Goal: Task Accomplishment & Management: Manage account settings

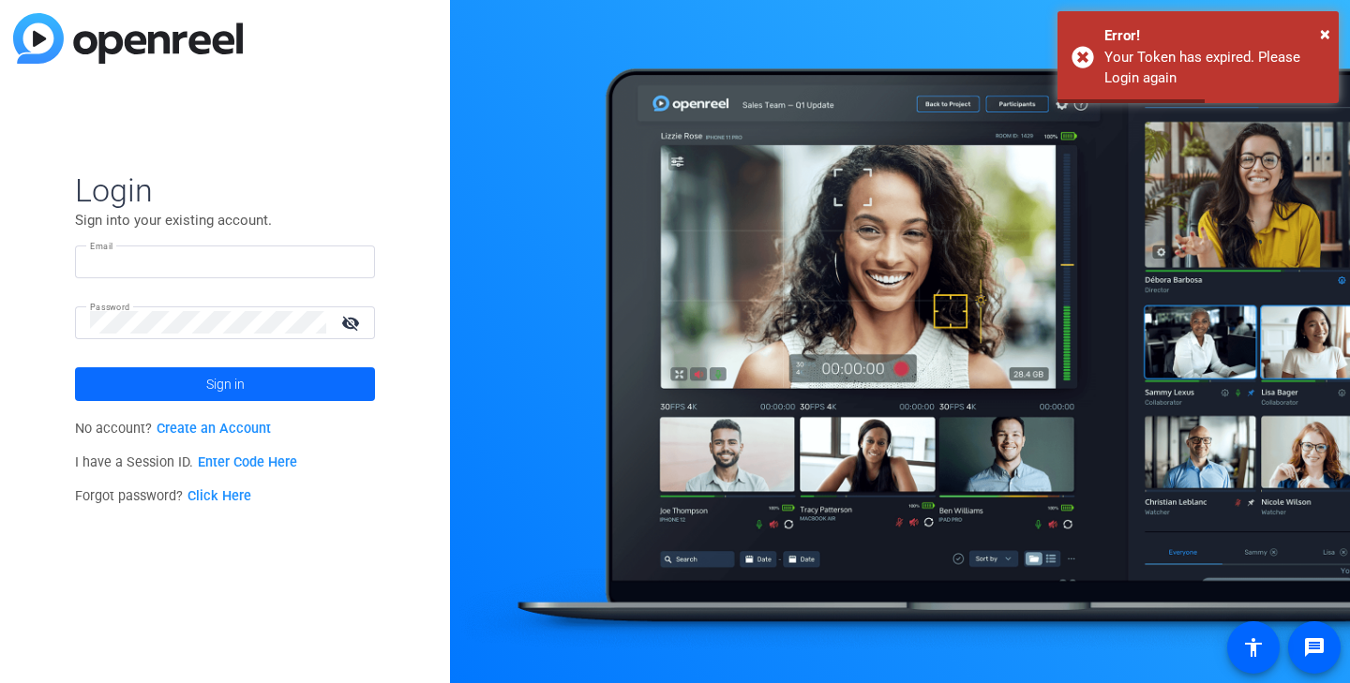
type input "audrey@ideadecanter.com"
click at [211, 390] on span "Sign in" at bounding box center [225, 384] width 38 height 47
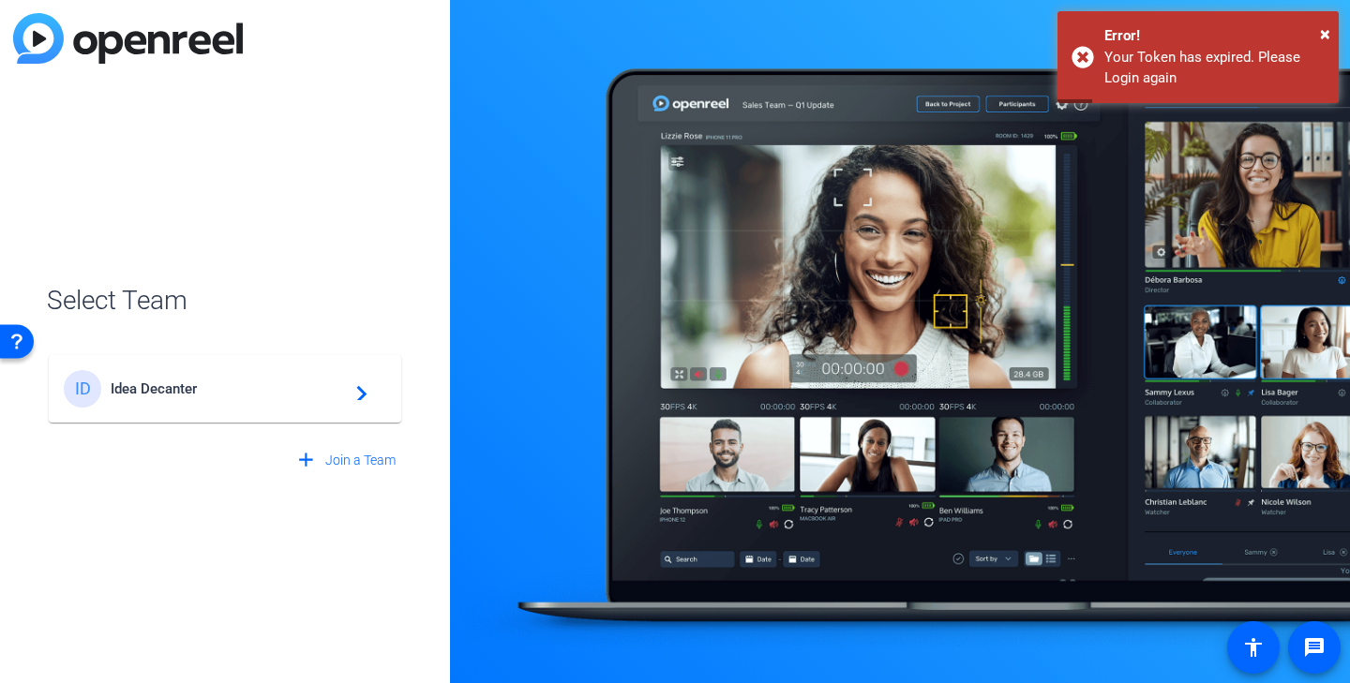
click at [273, 367] on mat-card-content "ID Idea Decanter navigate_next" at bounding box center [225, 388] width 352 height 67
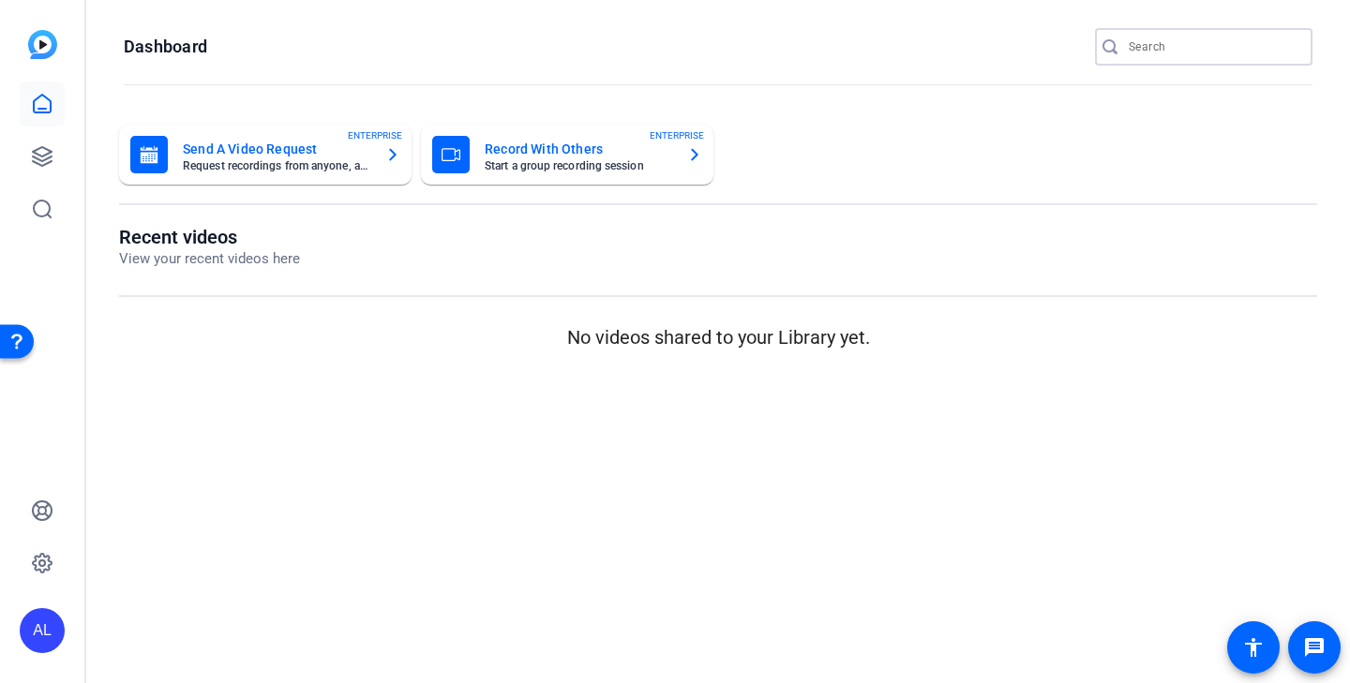
click at [1147, 43] on input "Search" at bounding box center [1212, 47] width 169 height 22
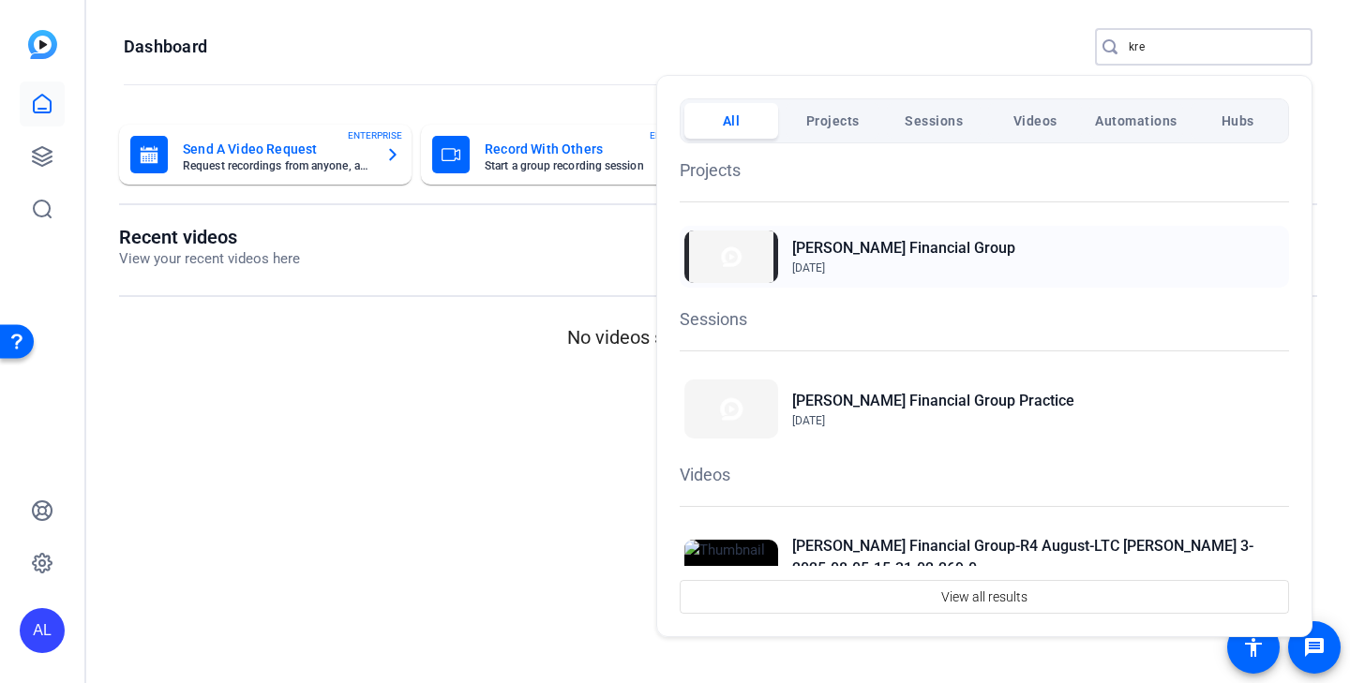
type input "kre"
click at [922, 254] on h2 "[PERSON_NAME] Financial Group" at bounding box center [903, 248] width 223 height 22
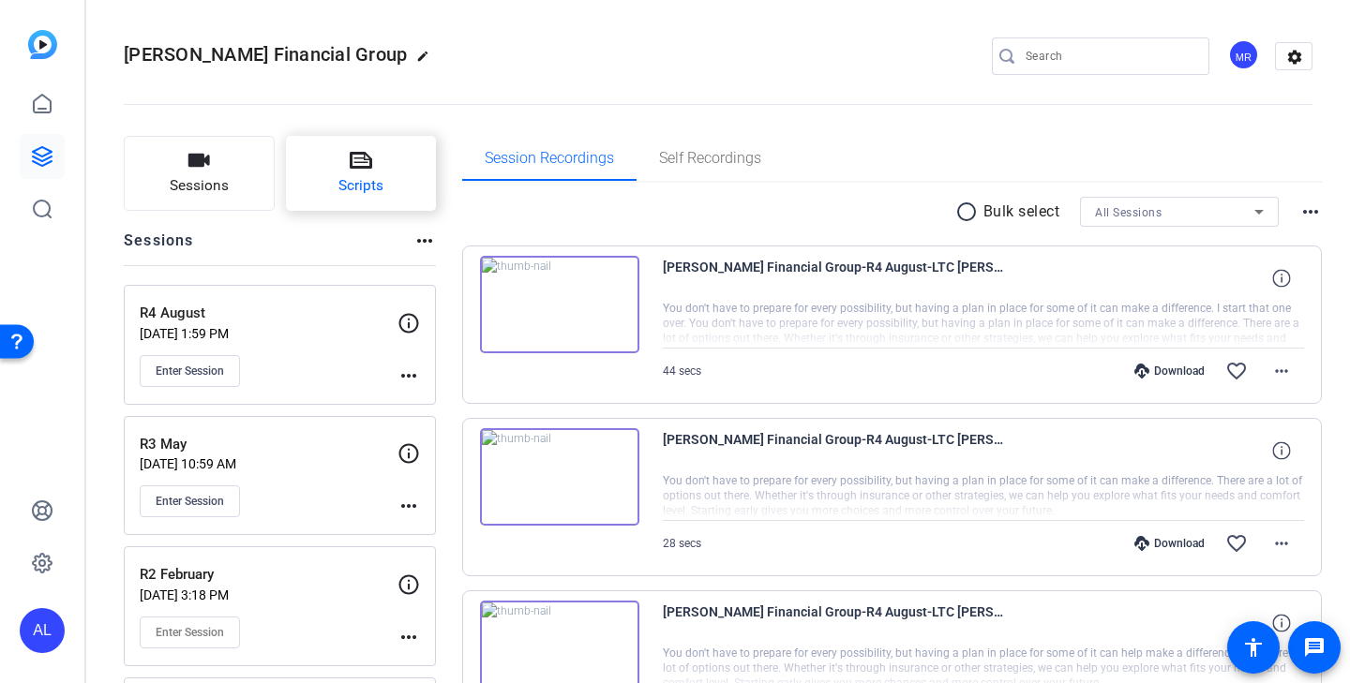
click at [395, 192] on button "Scripts" at bounding box center [361, 173] width 151 height 75
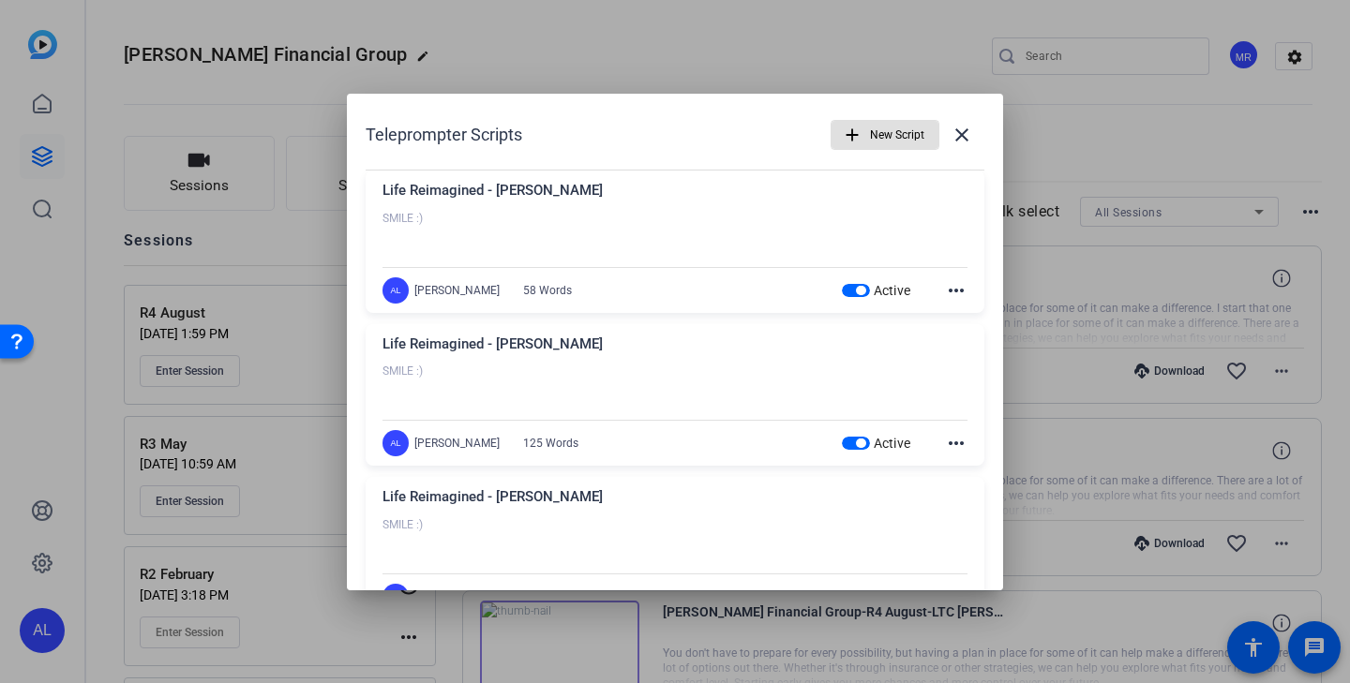
scroll to position [21, 0]
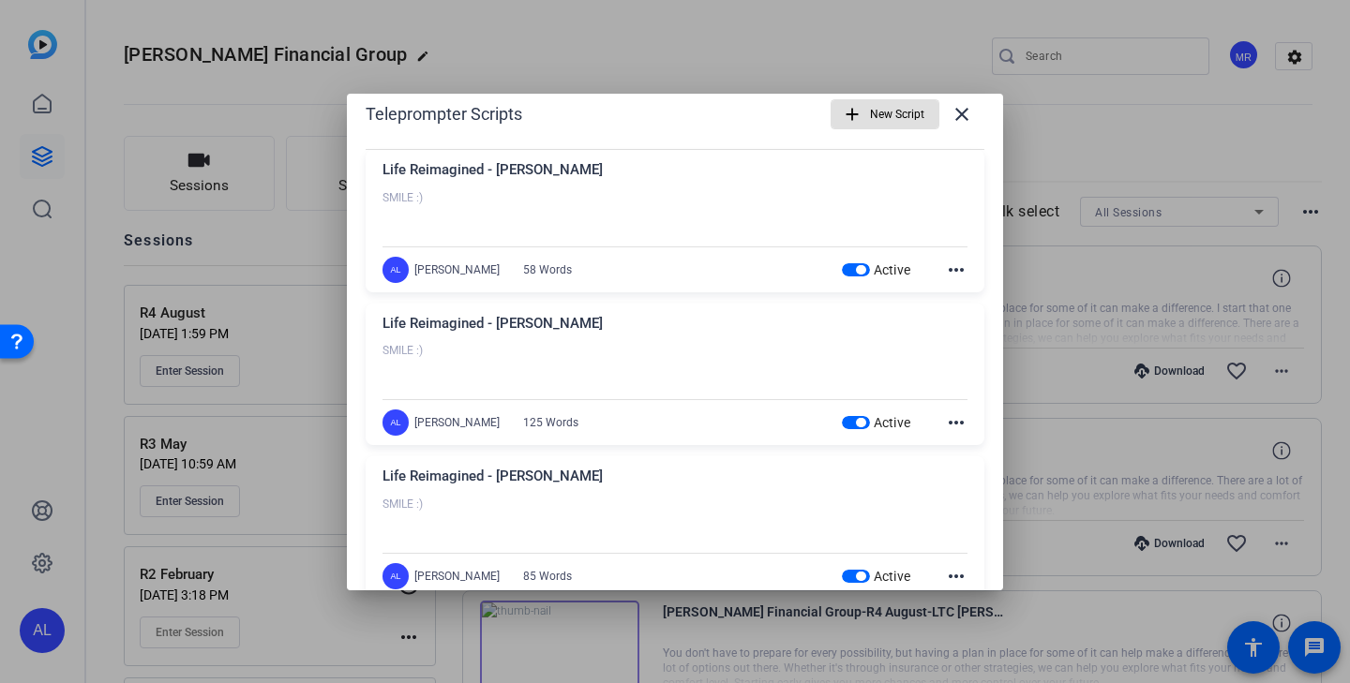
click at [862, 421] on span "button" at bounding box center [860, 422] width 9 height 9
click at [860, 575] on span "button" at bounding box center [860, 576] width 9 height 9
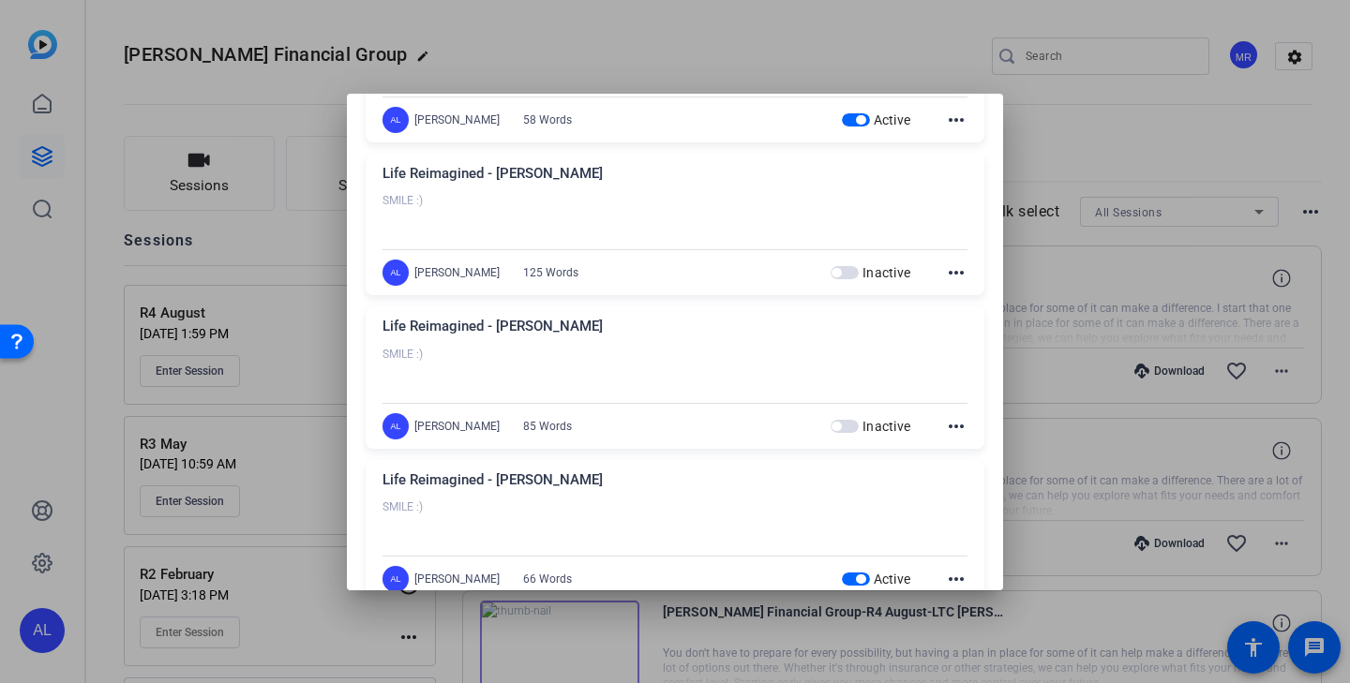
scroll to position [187, 0]
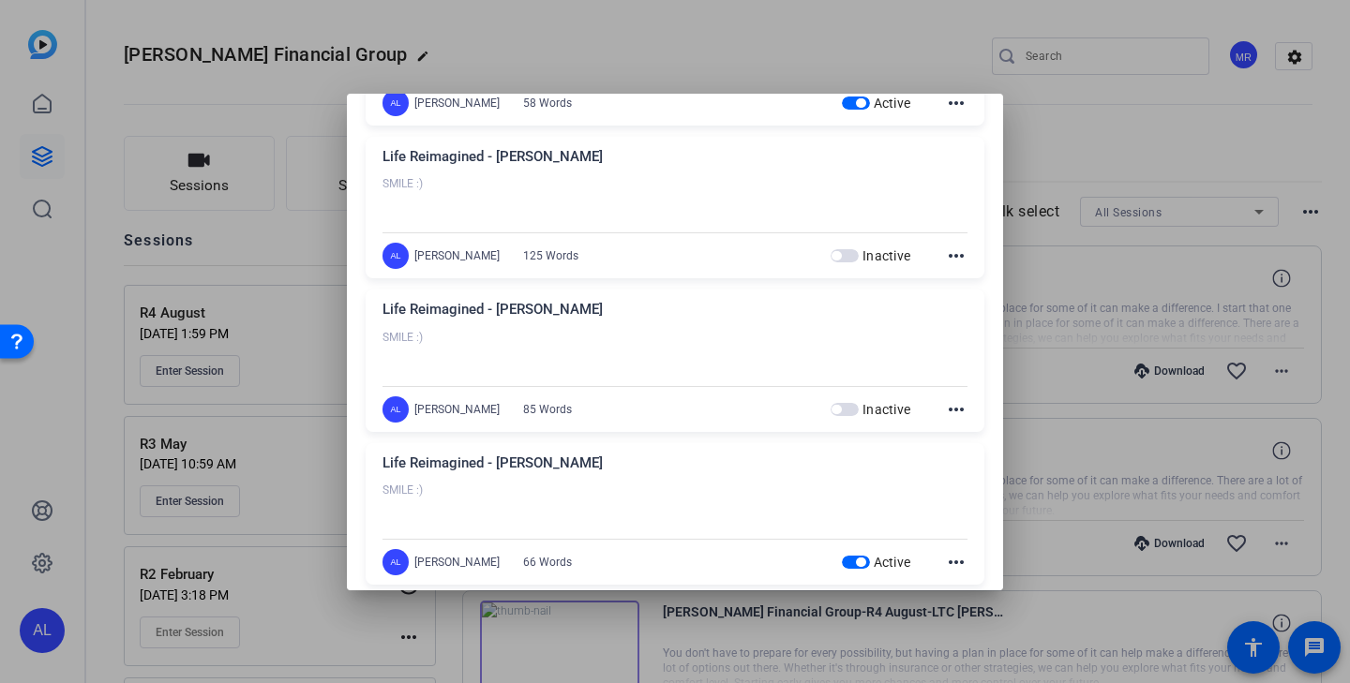
click at [856, 563] on span "button" at bounding box center [860, 562] width 9 height 9
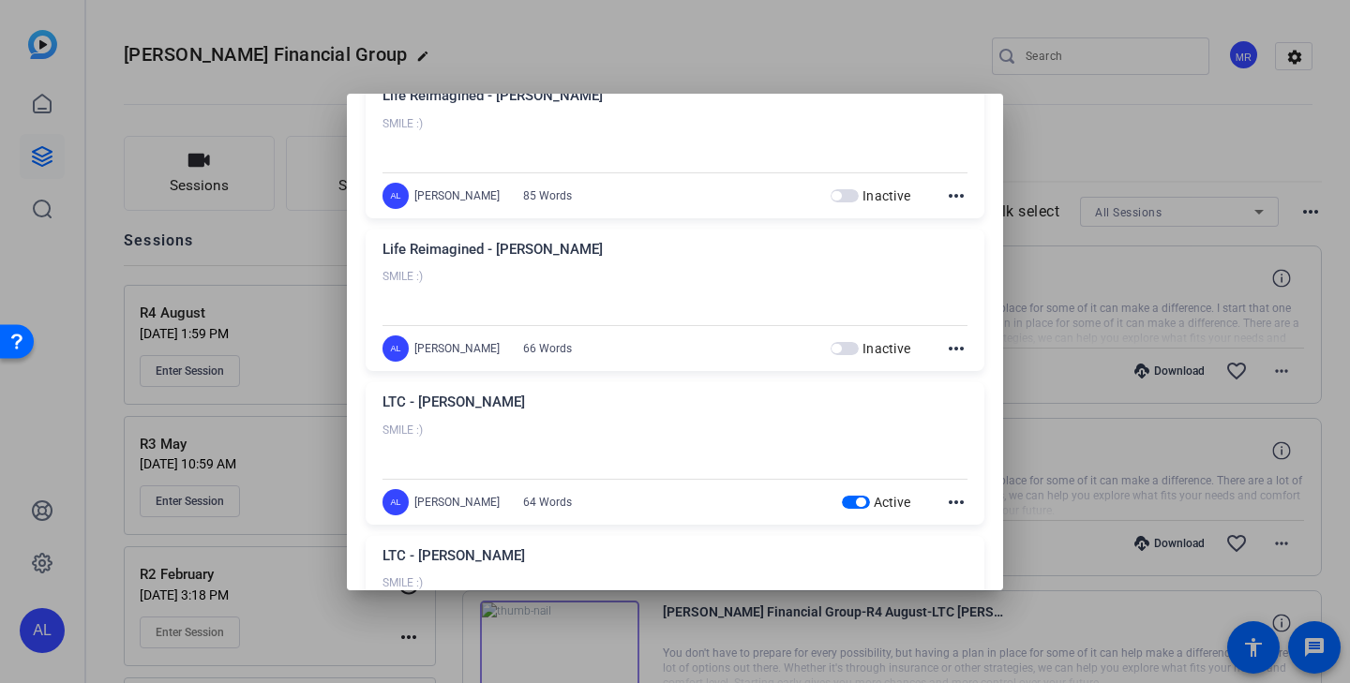
click at [860, 503] on span "button" at bounding box center [860, 502] width 9 height 9
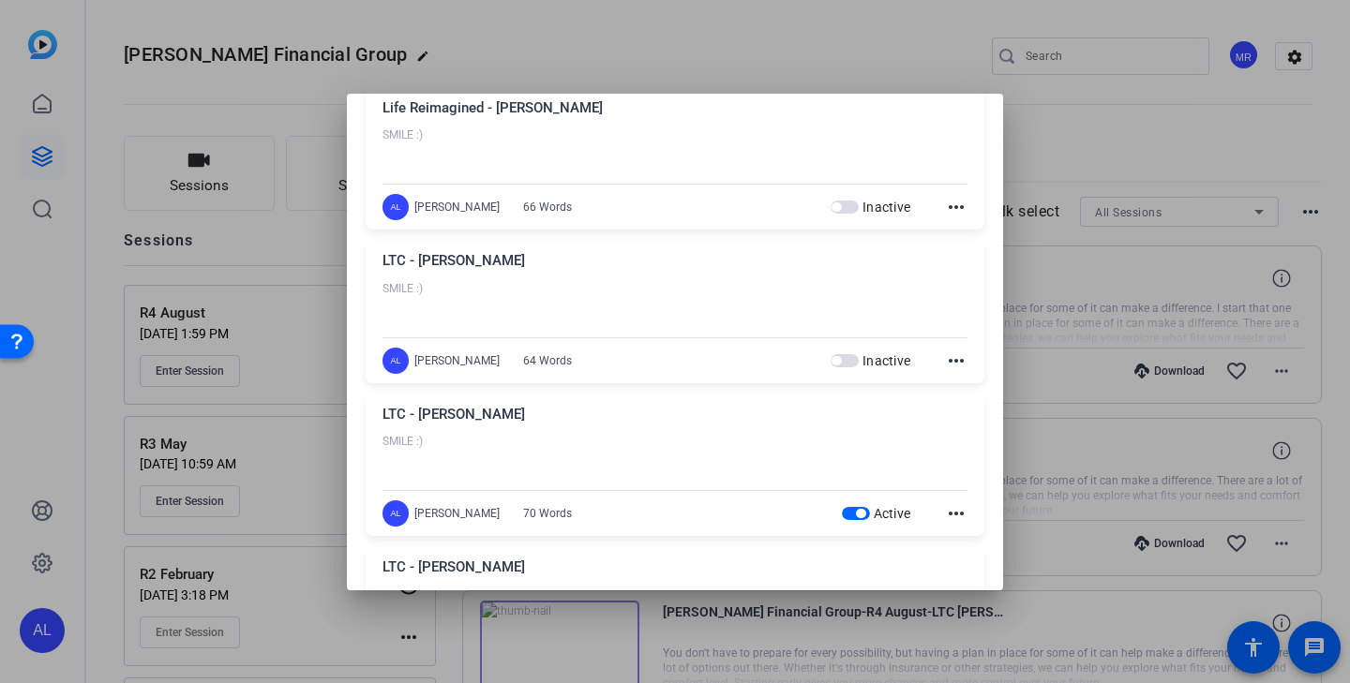
click at [856, 518] on span "button" at bounding box center [856, 513] width 28 height 13
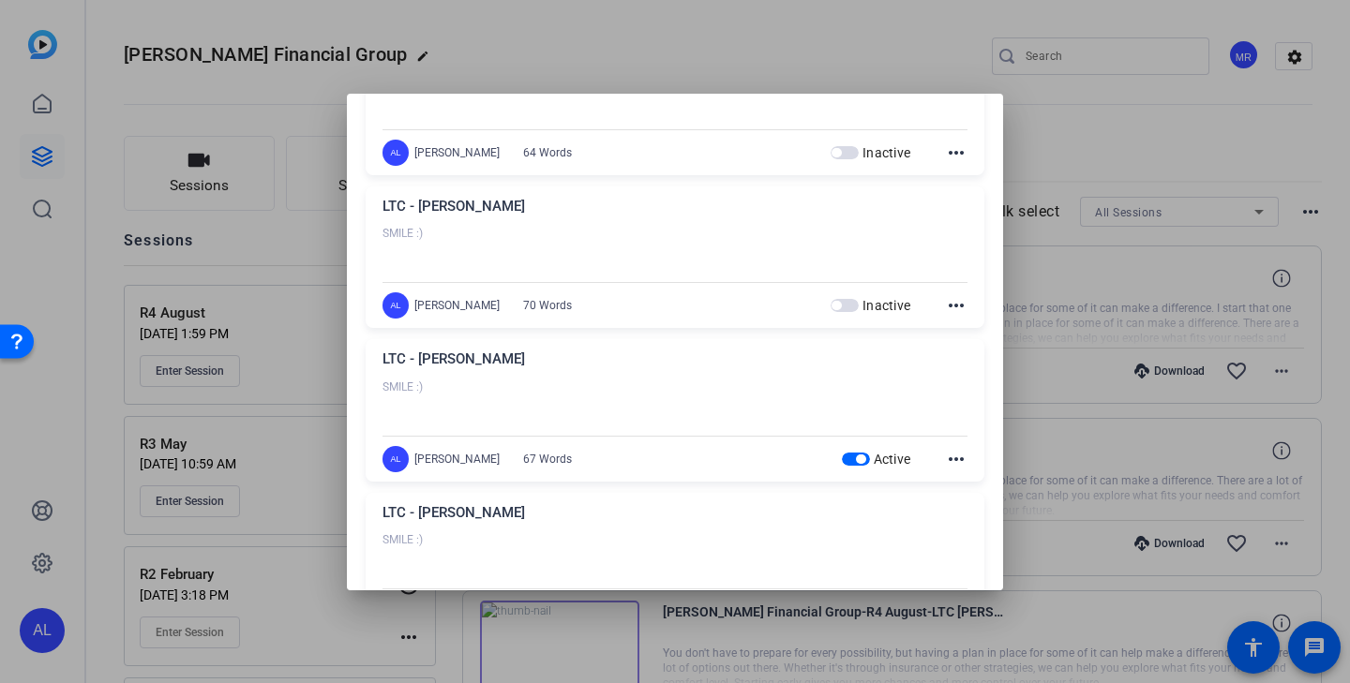
click at [855, 464] on span "button" at bounding box center [856, 459] width 28 height 13
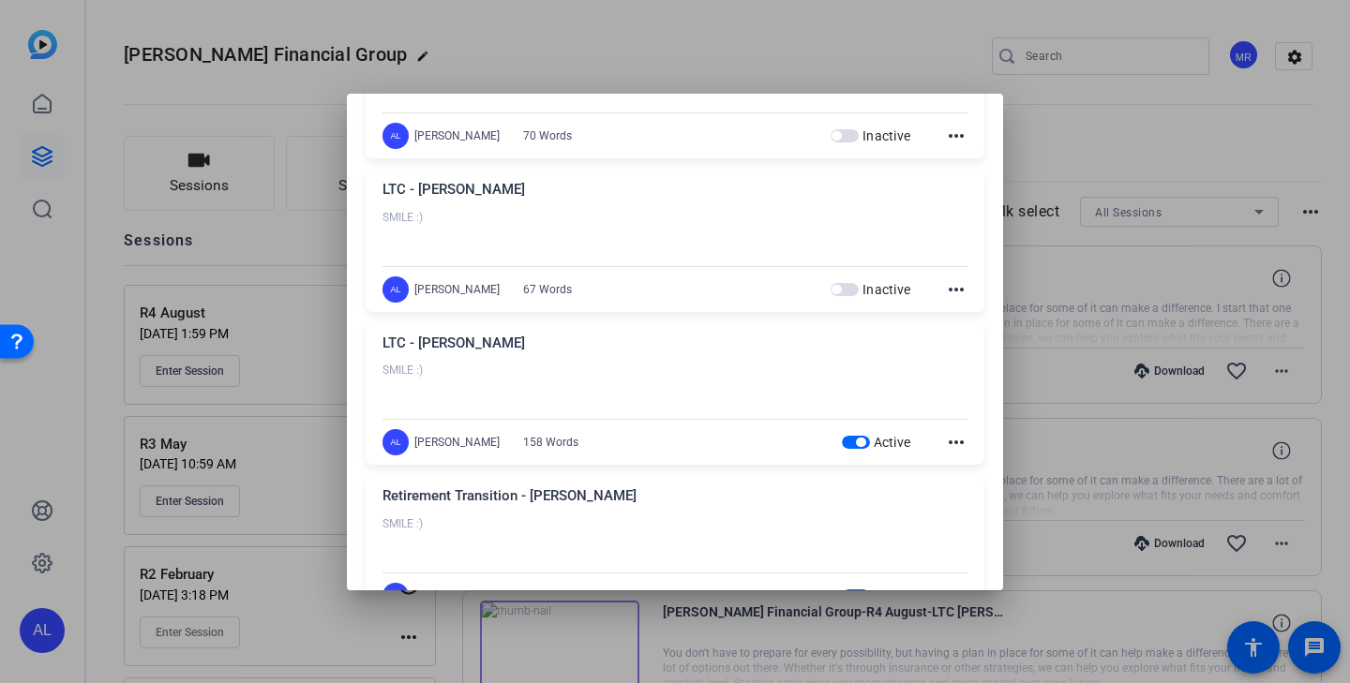
click at [853, 442] on span "button" at bounding box center [856, 442] width 28 height 13
click at [853, 442] on span "button" at bounding box center [856, 443] width 28 height 13
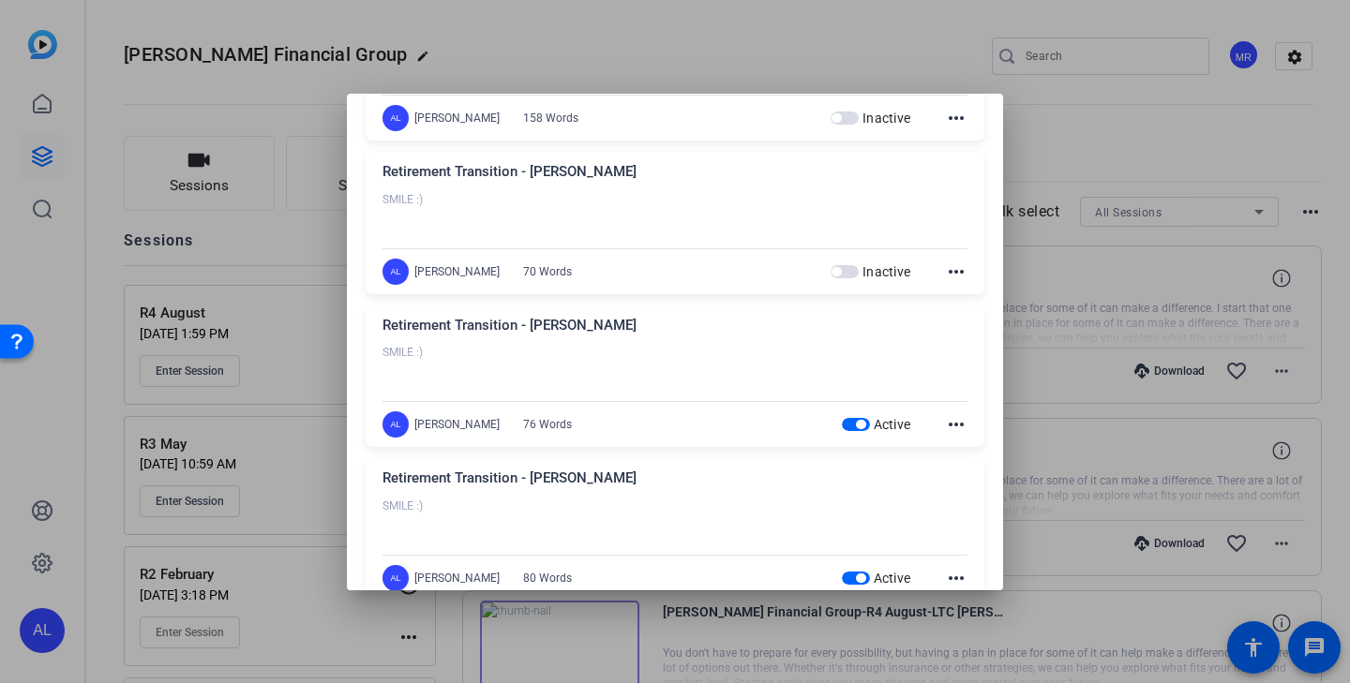
click at [854, 424] on span "button" at bounding box center [856, 424] width 28 height 13
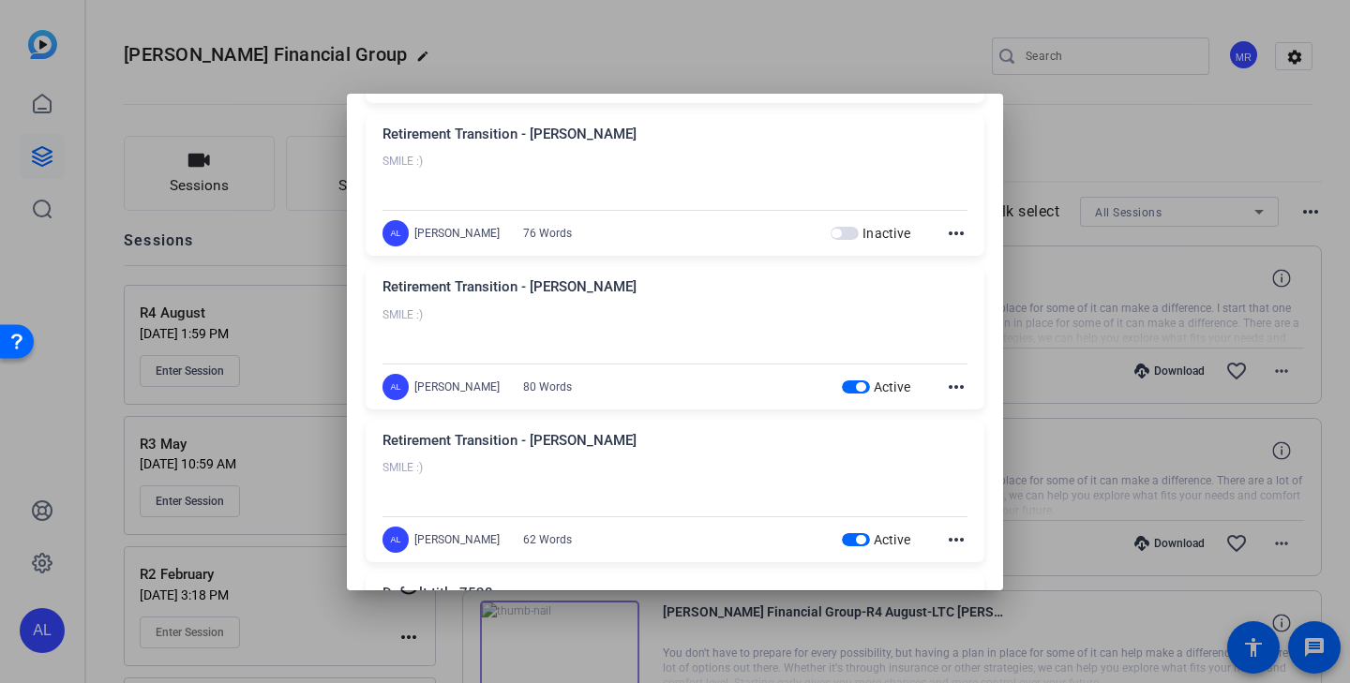
click at [856, 388] on span "button" at bounding box center [860, 386] width 9 height 9
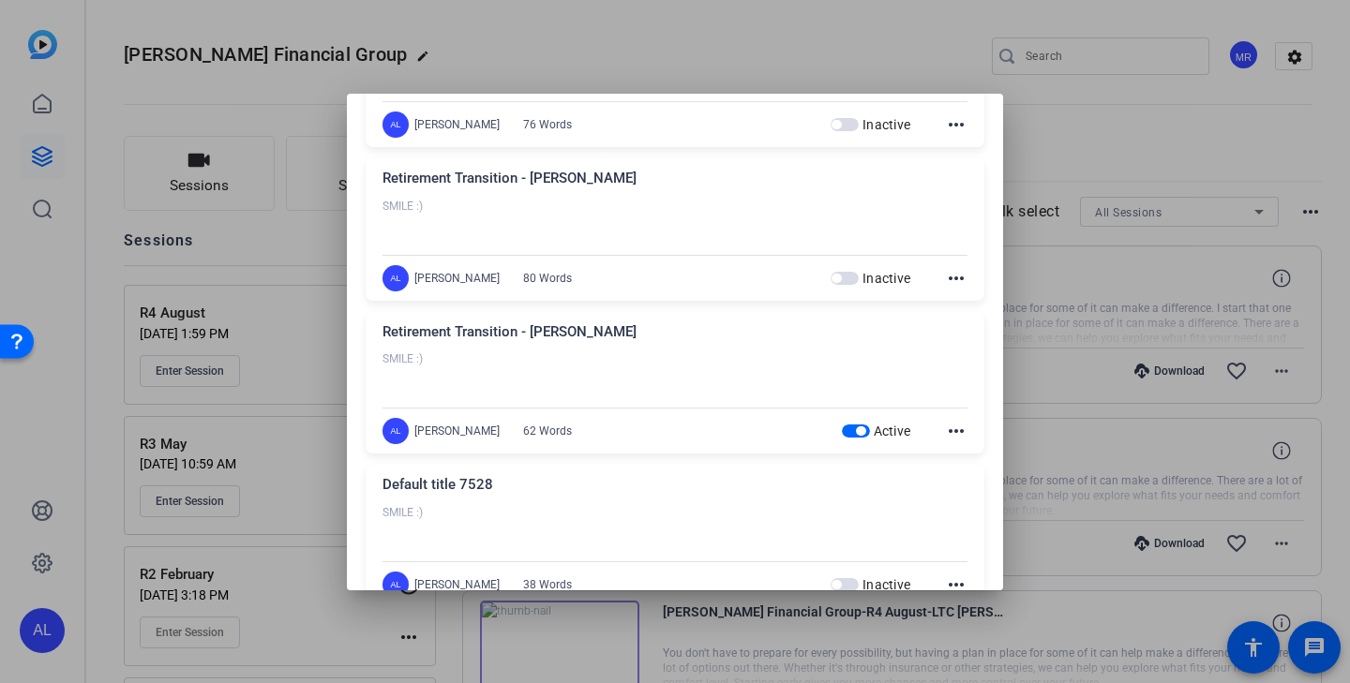
scroll to position [1549, 0]
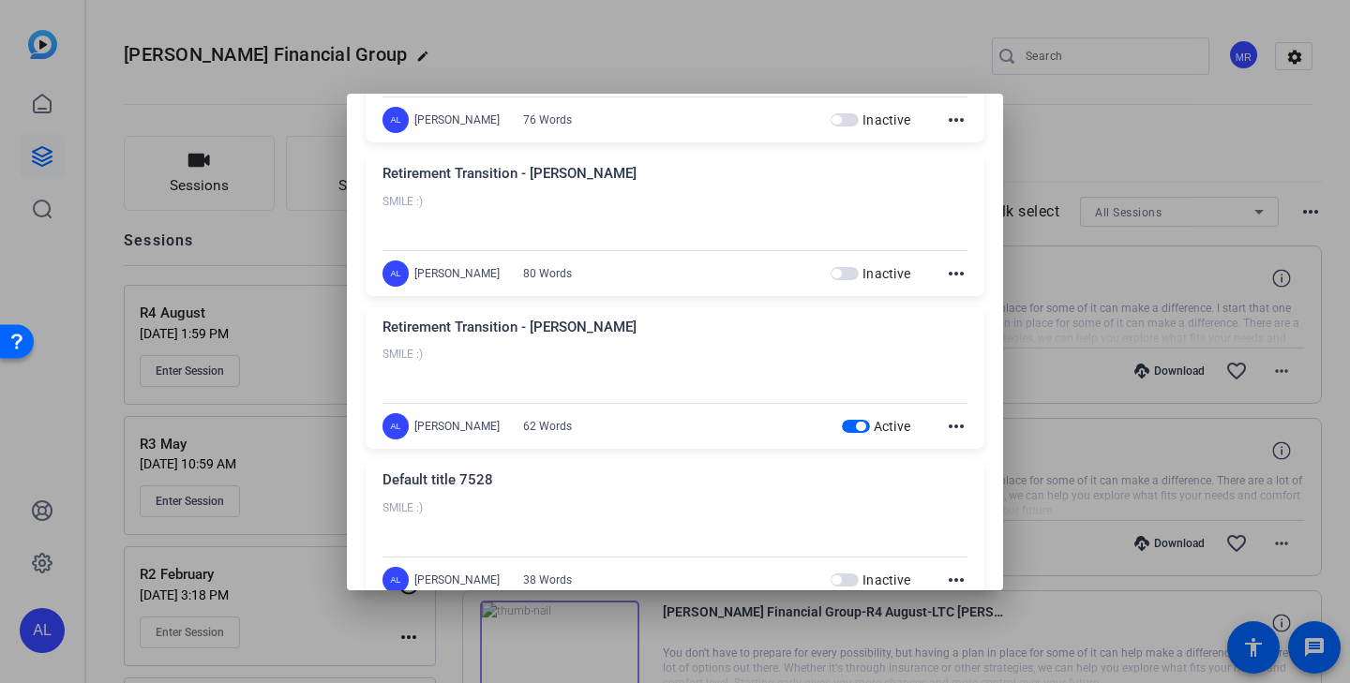
click at [858, 425] on span "button" at bounding box center [860, 426] width 9 height 9
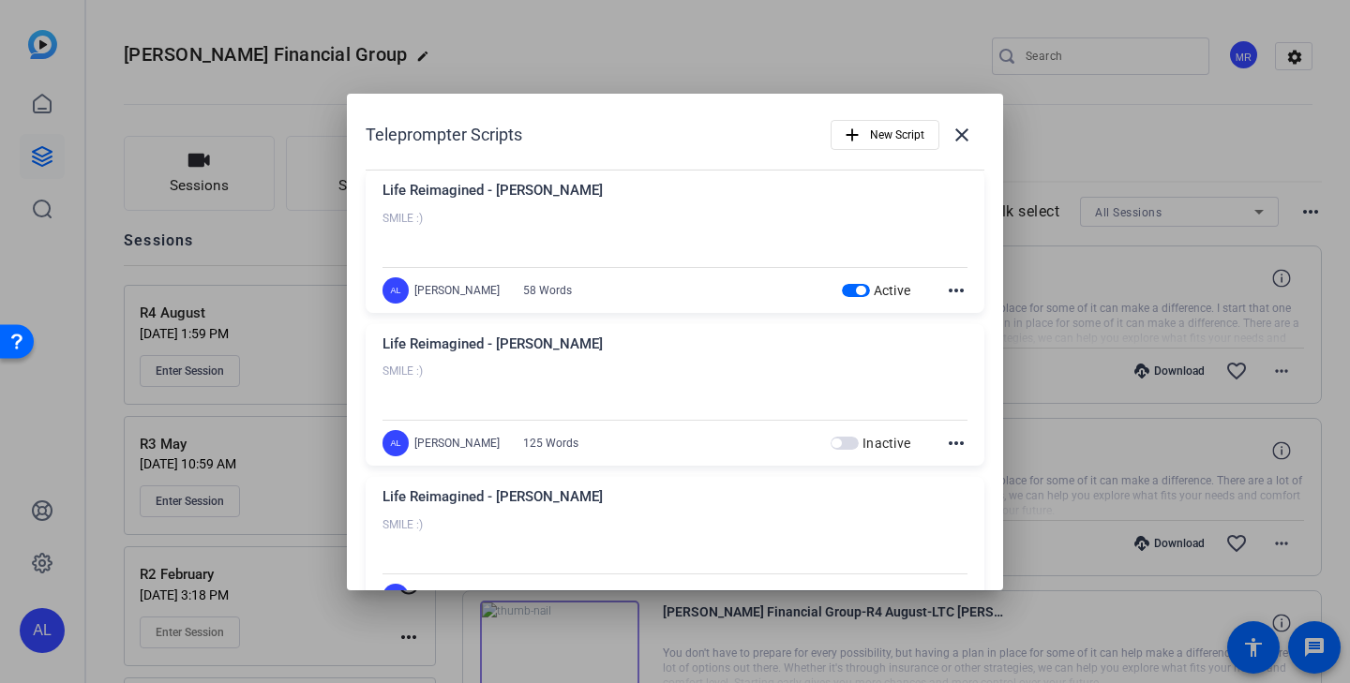
click at [948, 291] on mat-icon "more_horiz" at bounding box center [956, 290] width 22 height 22
click at [974, 321] on span "Edit" at bounding box center [997, 317] width 75 height 22
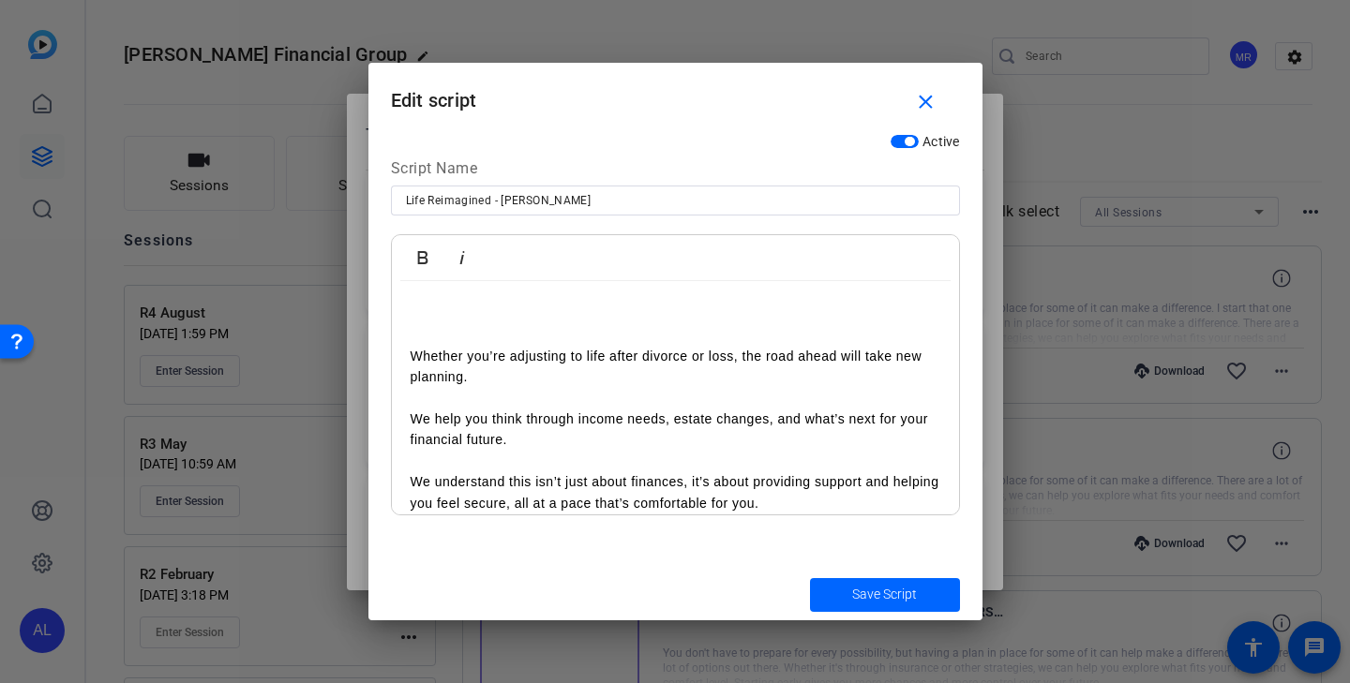
scroll to position [97, 0]
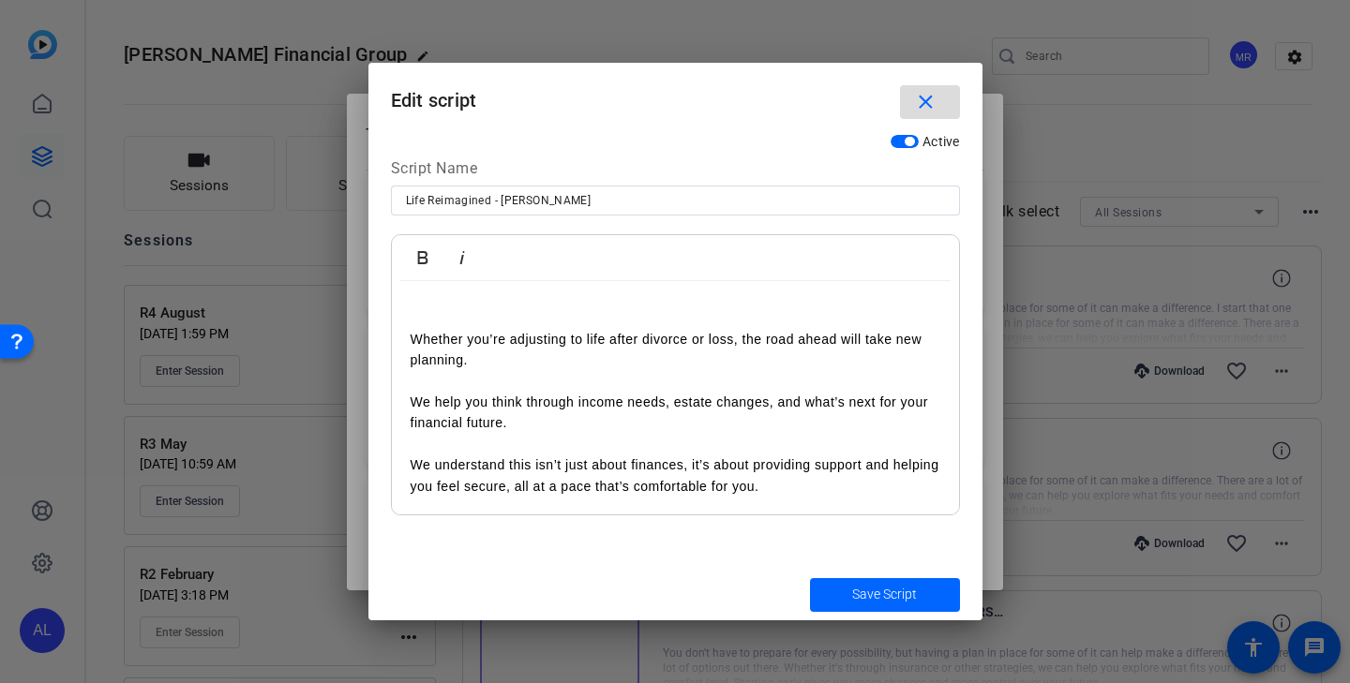
click at [938, 96] on span "button" at bounding box center [930, 102] width 60 height 45
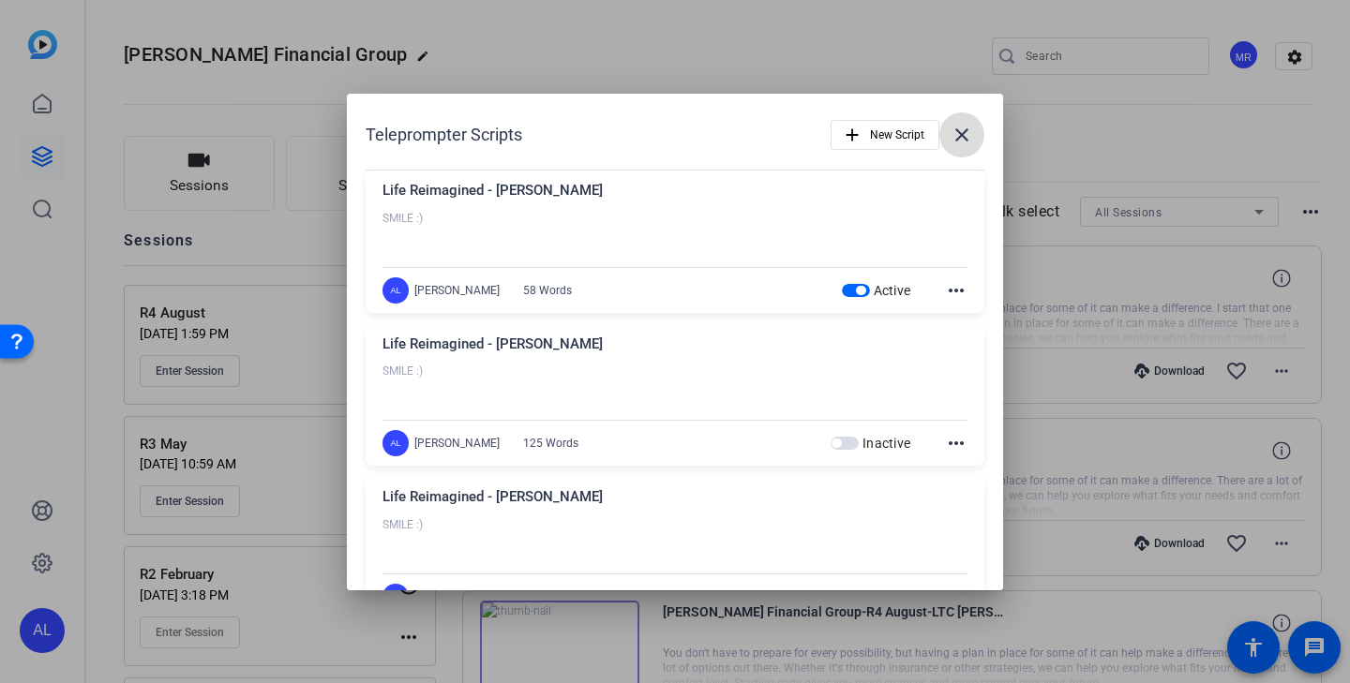
click at [962, 133] on mat-icon "close" at bounding box center [961, 135] width 22 height 22
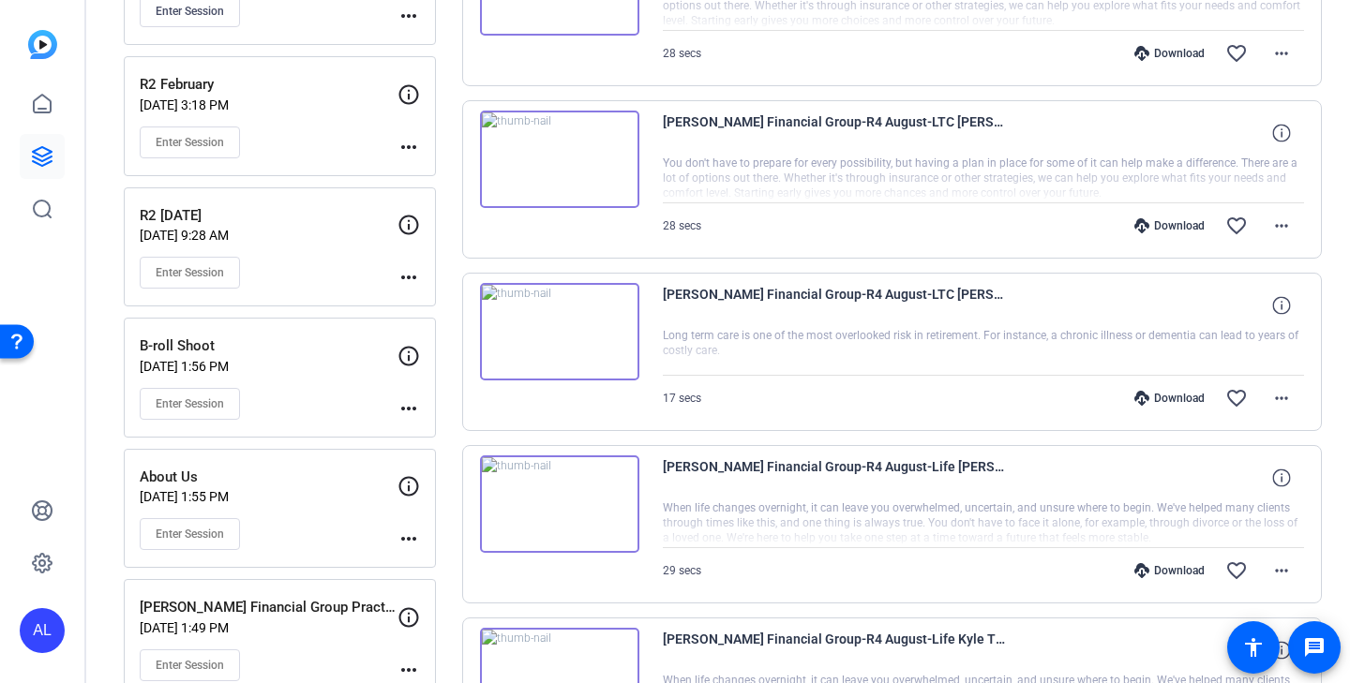
scroll to position [547, 0]
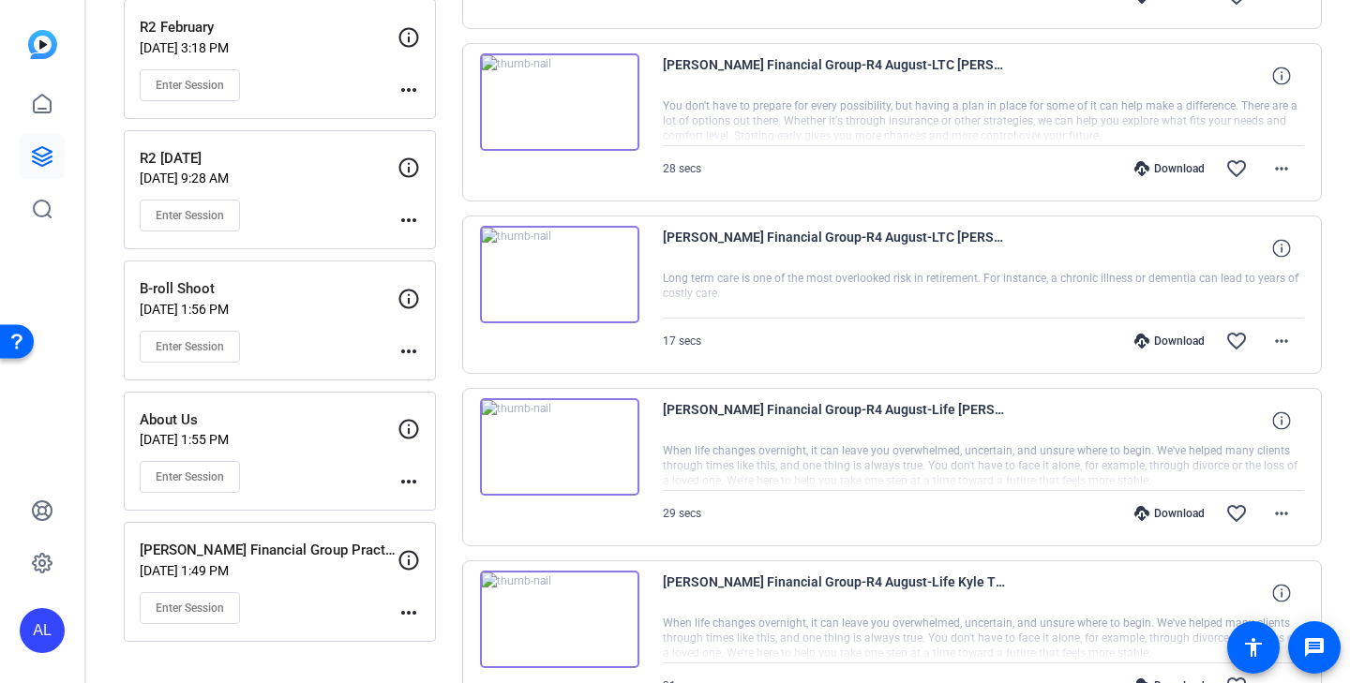
click at [625, 454] on img at bounding box center [559, 446] width 159 height 97
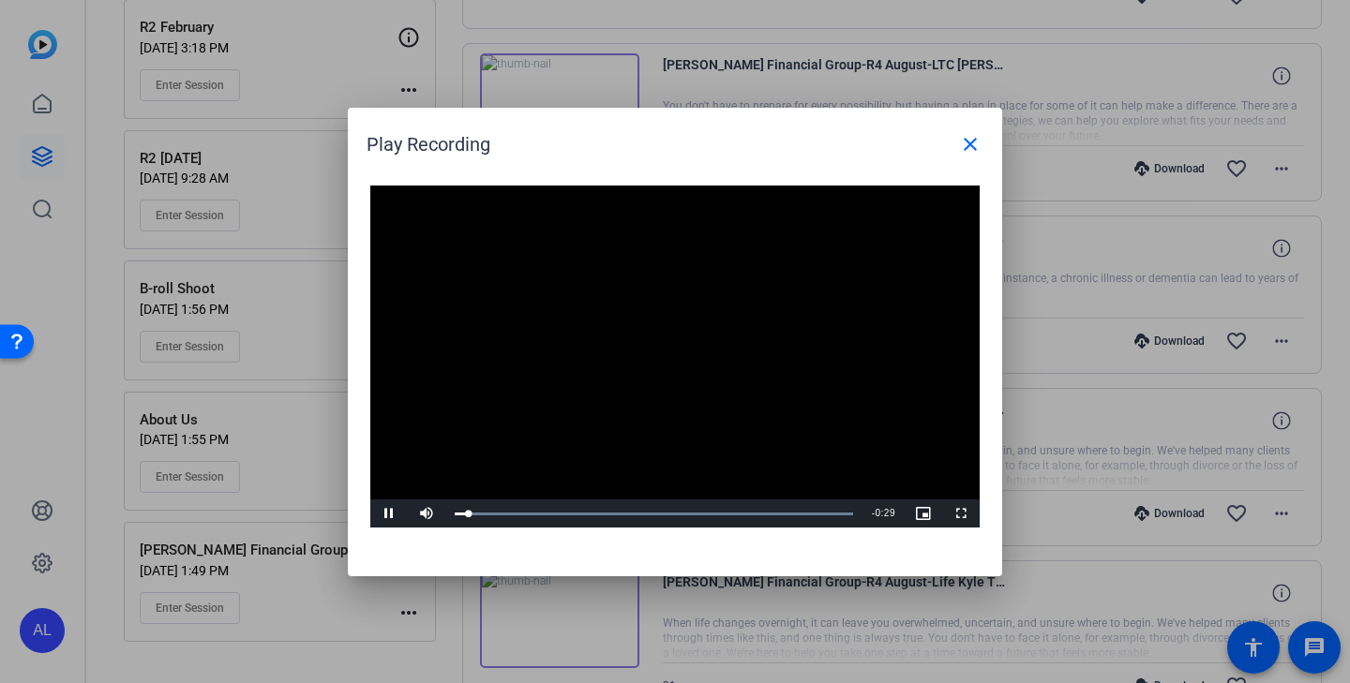
click at [651, 436] on video "Video Player" at bounding box center [674, 357] width 609 height 343
click at [962, 145] on mat-icon "close" at bounding box center [970, 144] width 22 height 22
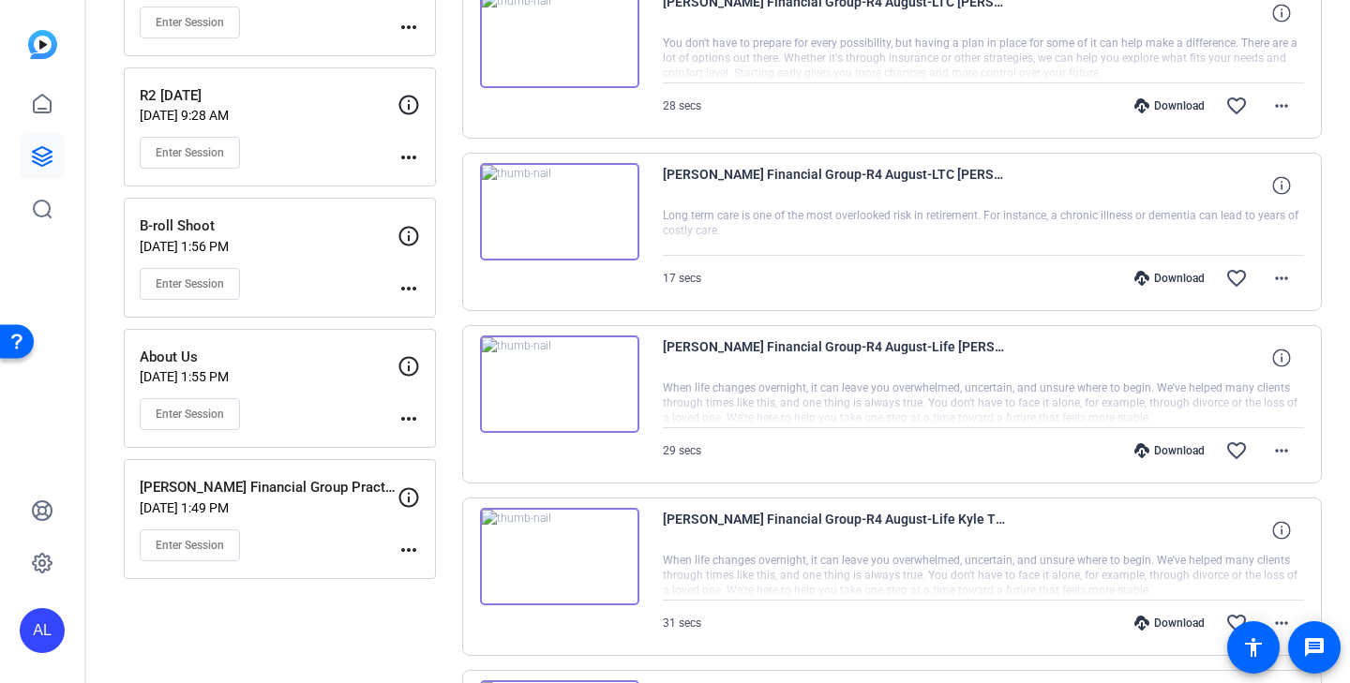
scroll to position [0, 0]
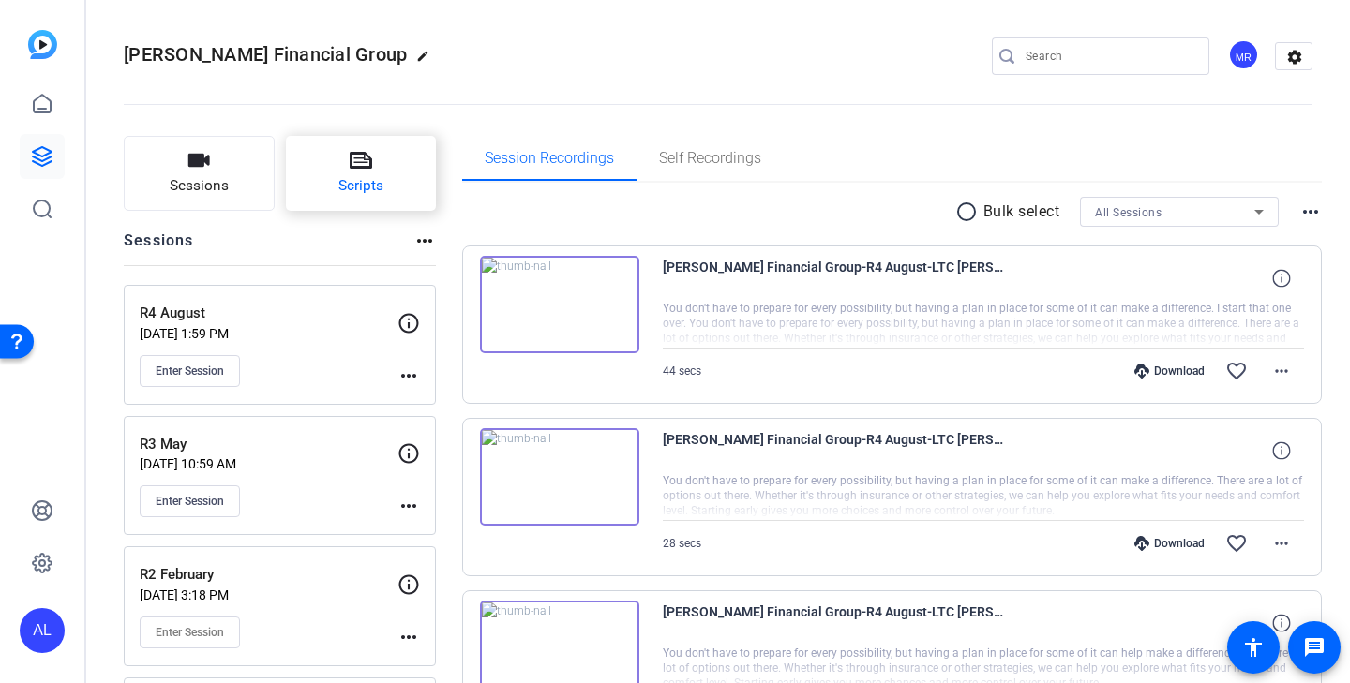
click at [359, 183] on span "Scripts" at bounding box center [360, 186] width 45 height 22
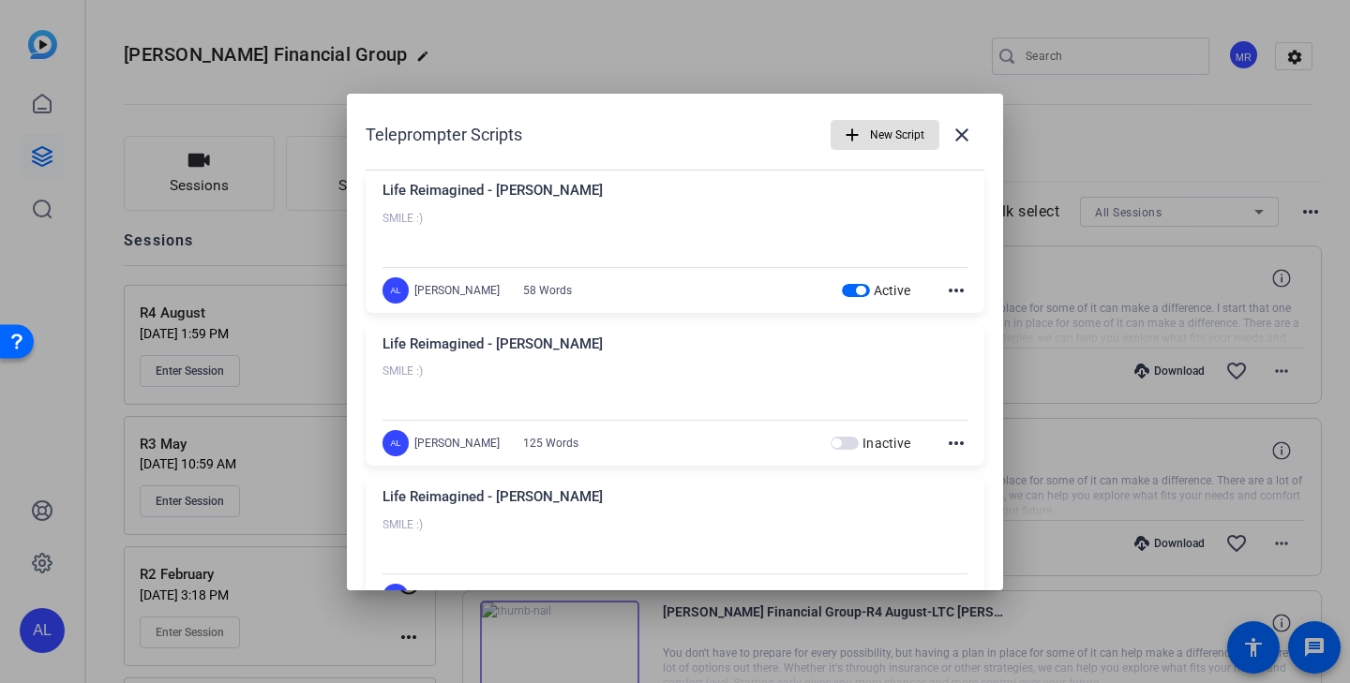
click at [958, 285] on mat-icon "more_horiz" at bounding box center [956, 290] width 22 height 22
click at [994, 316] on span "Edit" at bounding box center [997, 317] width 75 height 22
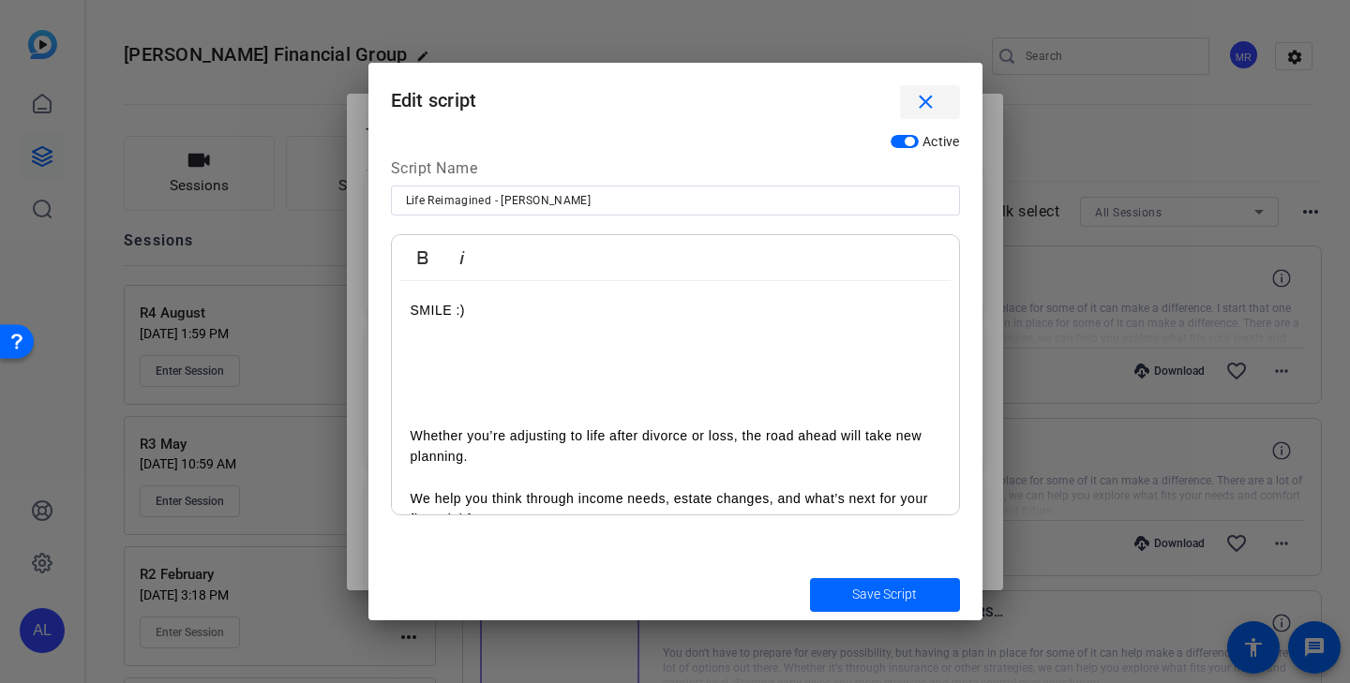
click at [935, 100] on mat-icon "close" at bounding box center [925, 102] width 23 height 23
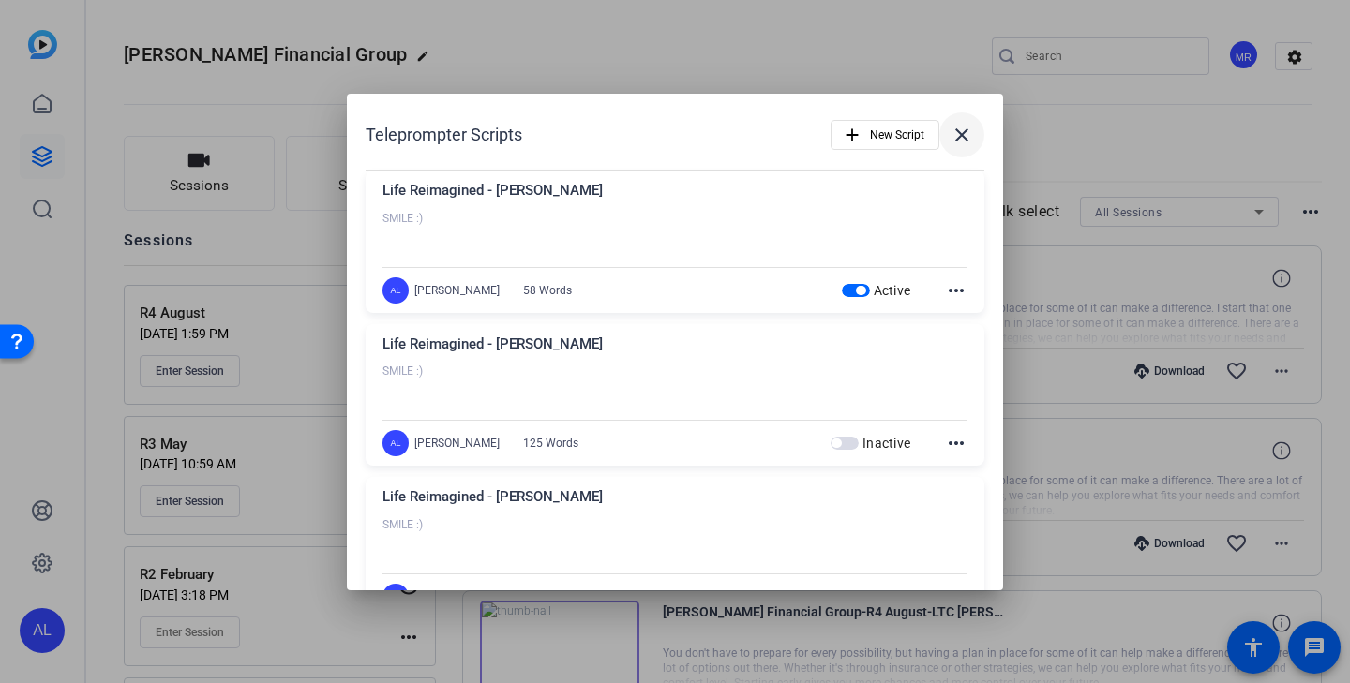
click at [972, 126] on mat-icon "close" at bounding box center [961, 135] width 22 height 22
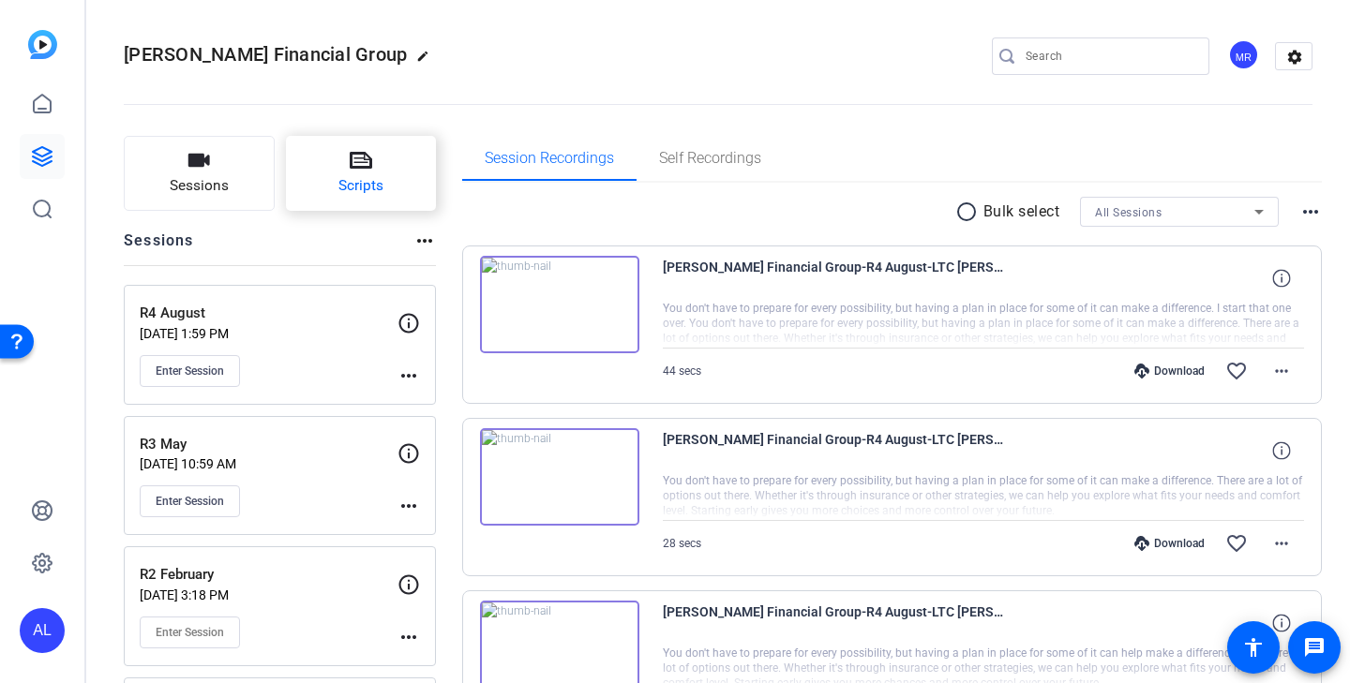
click at [351, 192] on span "Scripts" at bounding box center [360, 186] width 45 height 22
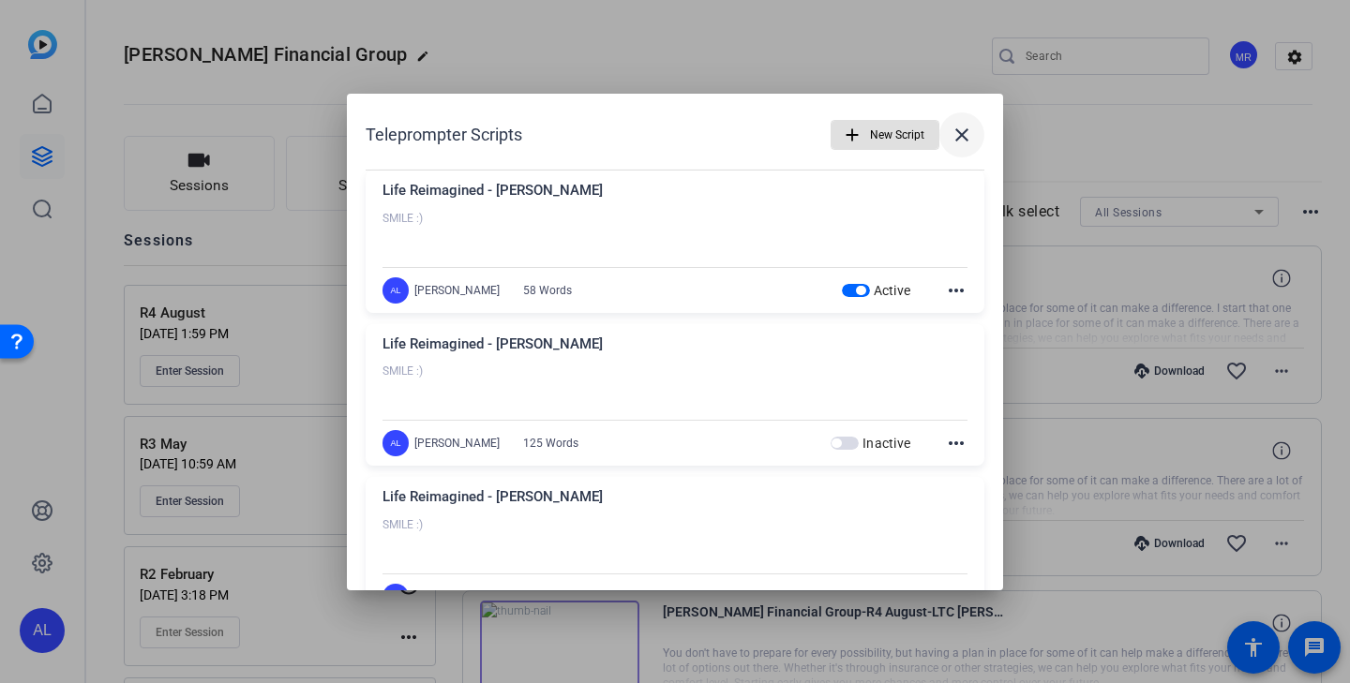
click at [974, 142] on span at bounding box center [961, 134] width 45 height 45
